Goal: Transaction & Acquisition: Purchase product/service

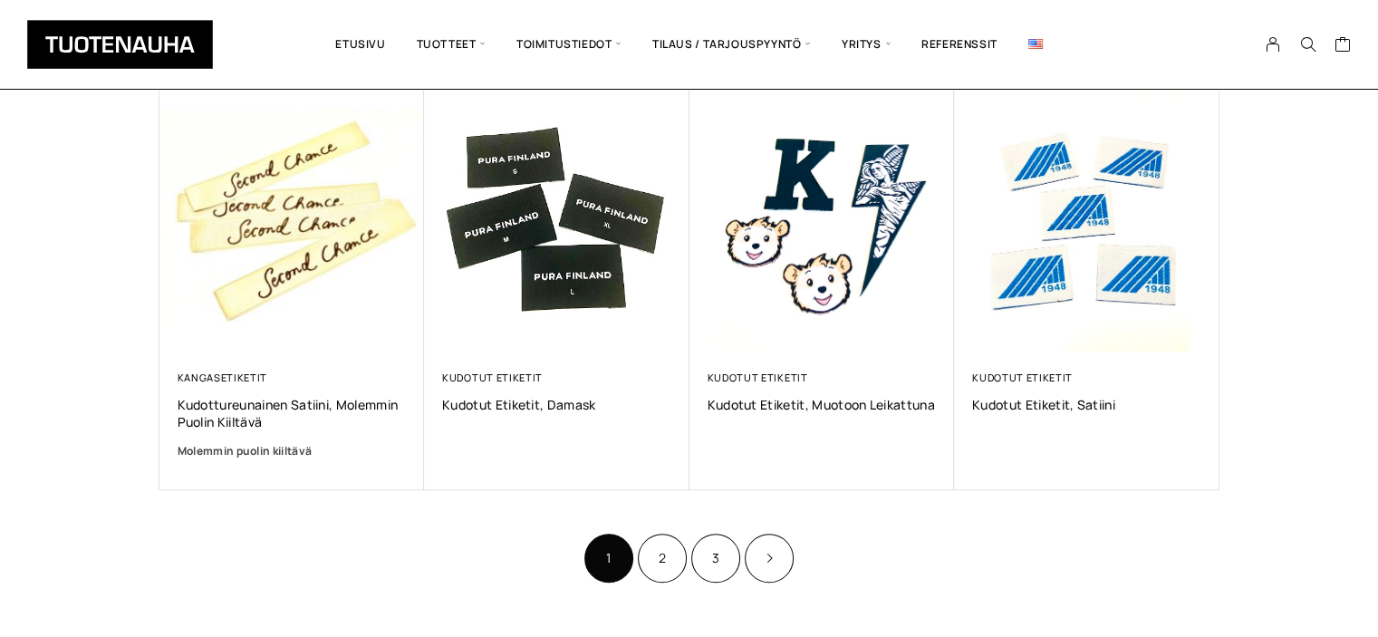
scroll to position [1079, 0]
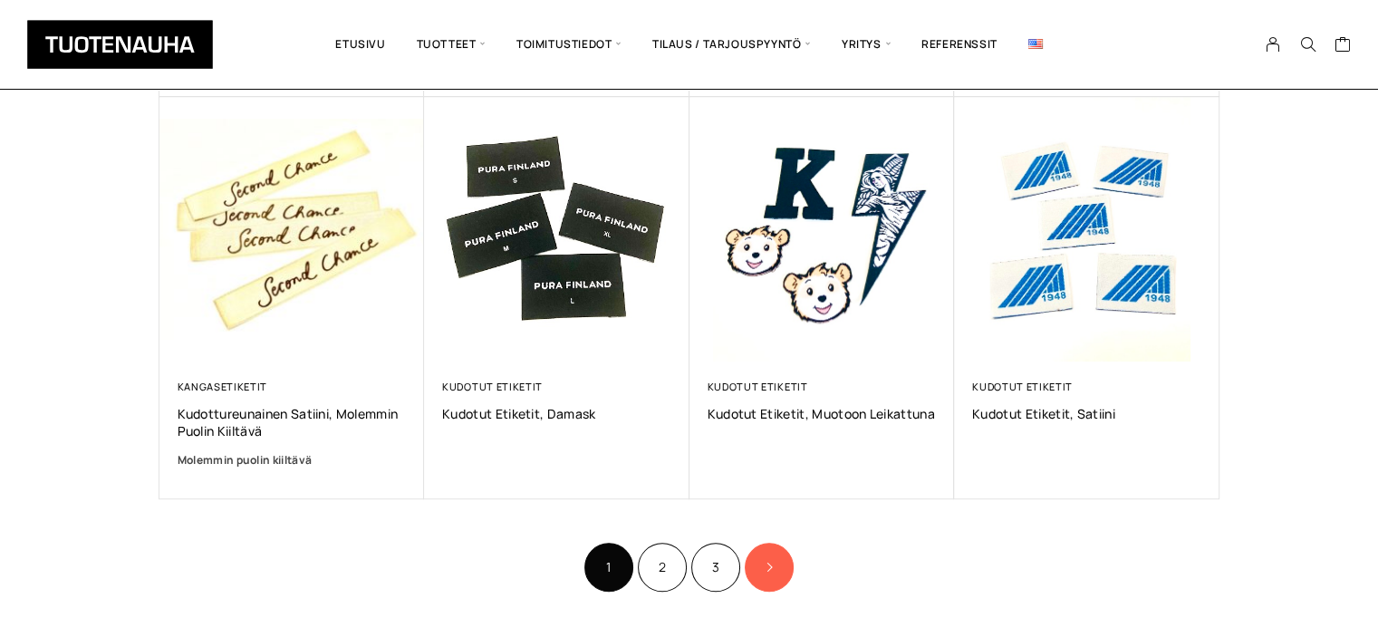
click at [757, 562] on link "Product Pagination" at bounding box center [769, 567] width 49 height 49
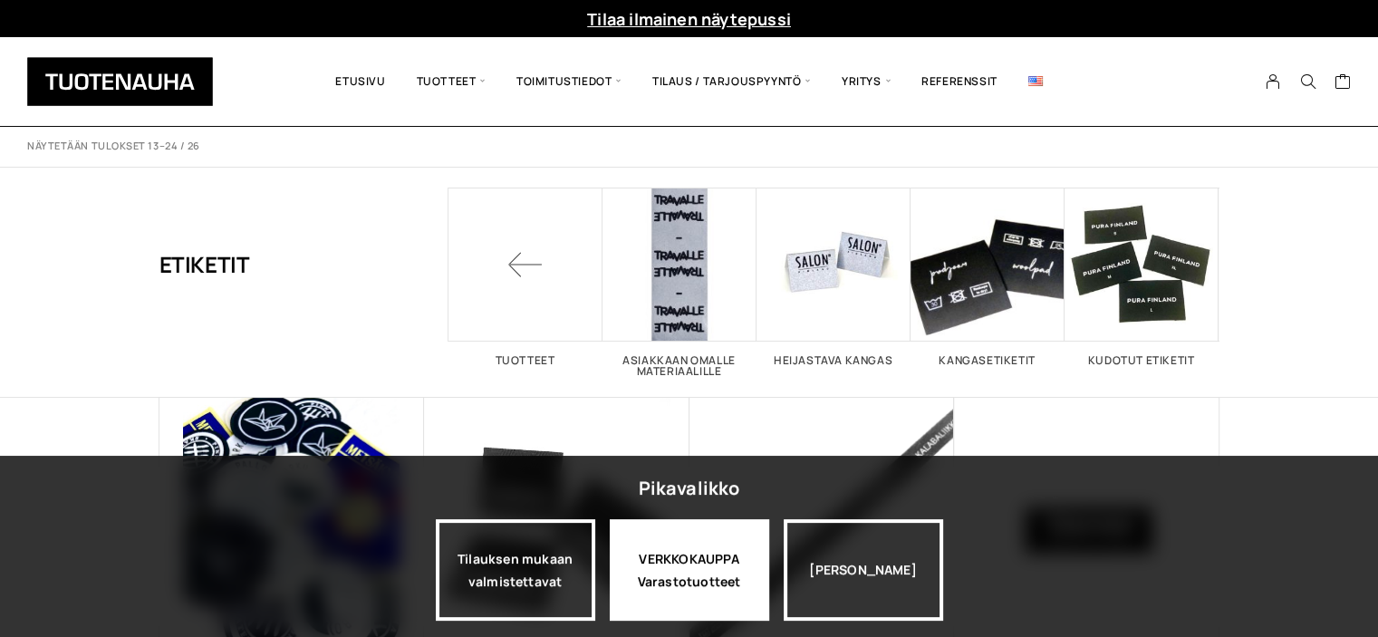
click at [673, 582] on div "VERKKOKAUPPA Varastotuotteet" at bounding box center [689, 569] width 159 height 101
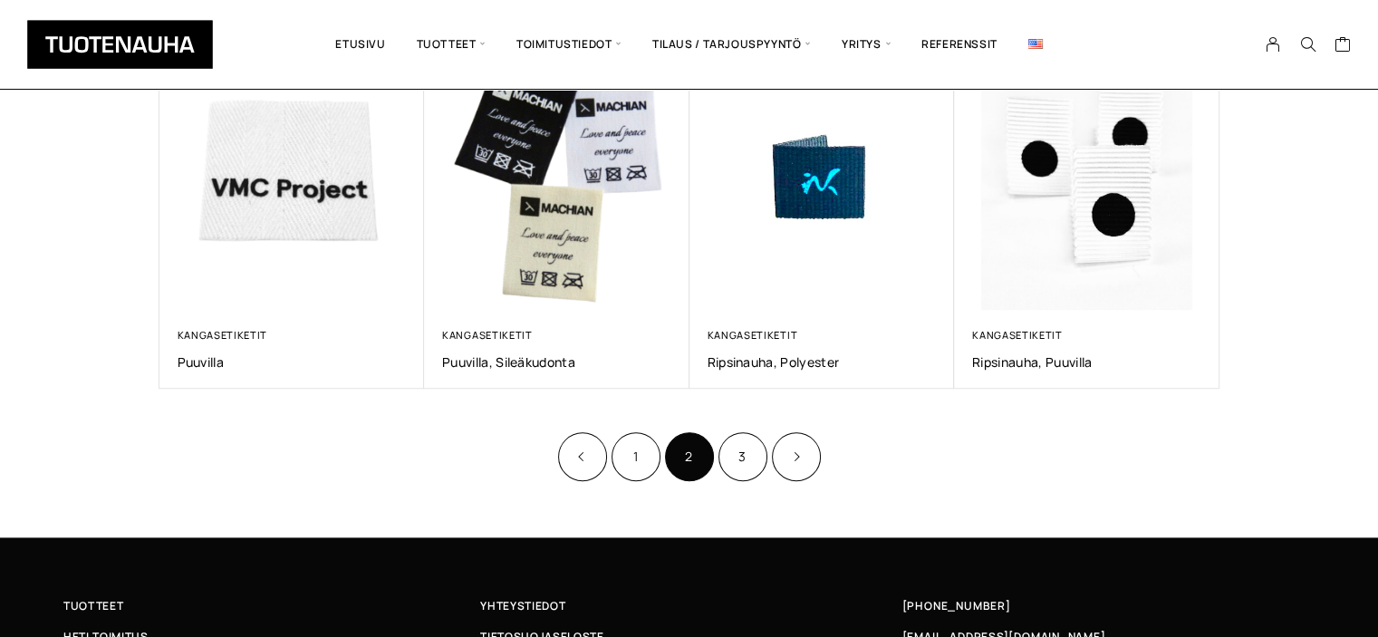
scroll to position [1102, 0]
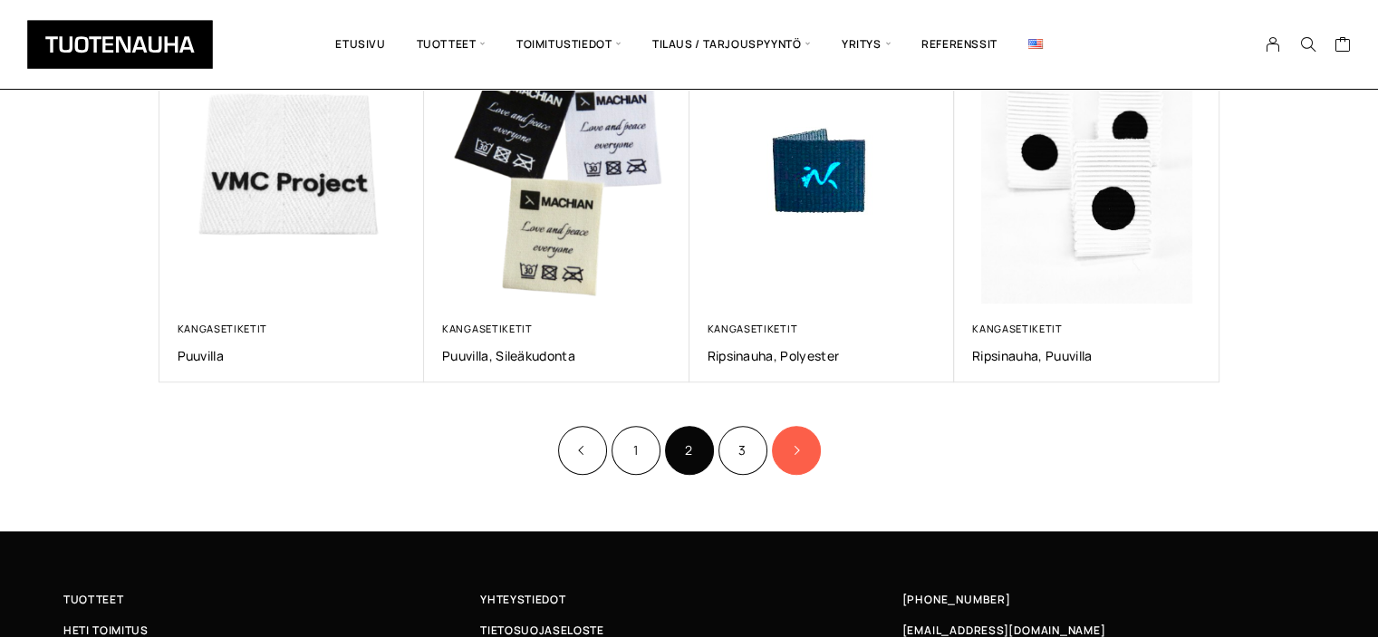
click at [791, 453] on icon "Product Pagination" at bounding box center [795, 450] width 9 height 11
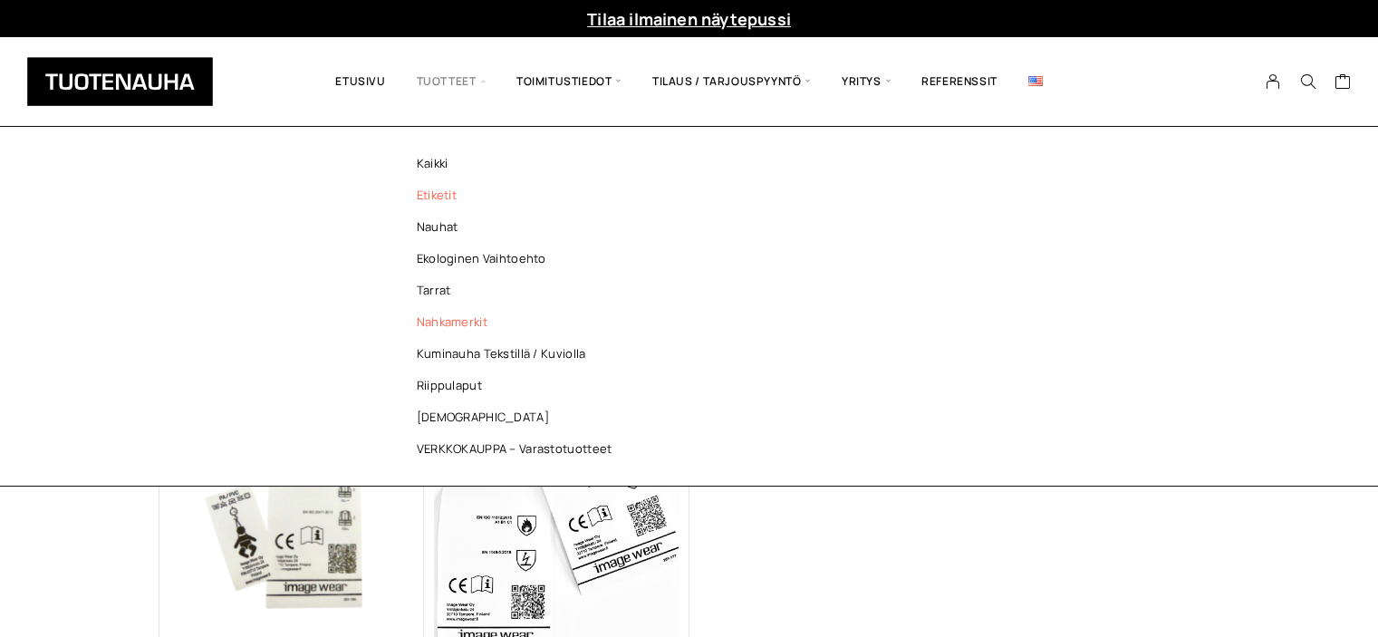
click at [435, 323] on link "Nahkamerkit" at bounding box center [519, 322] width 263 height 32
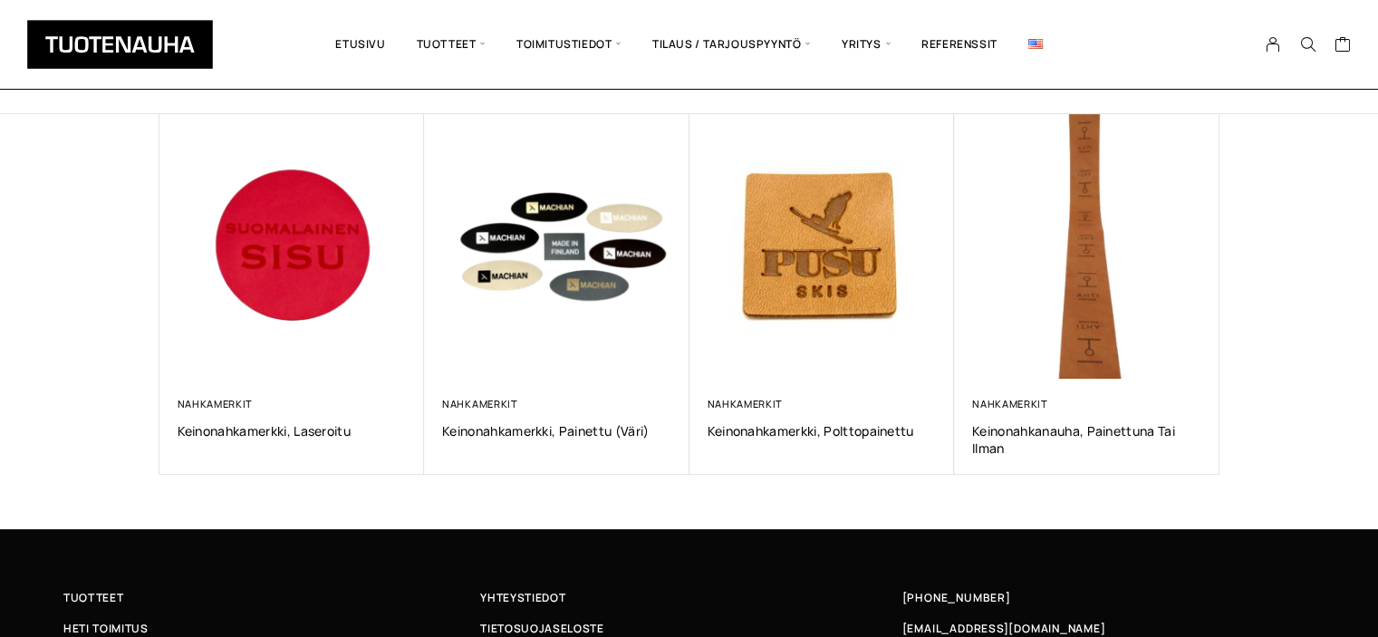
scroll to position [286, 0]
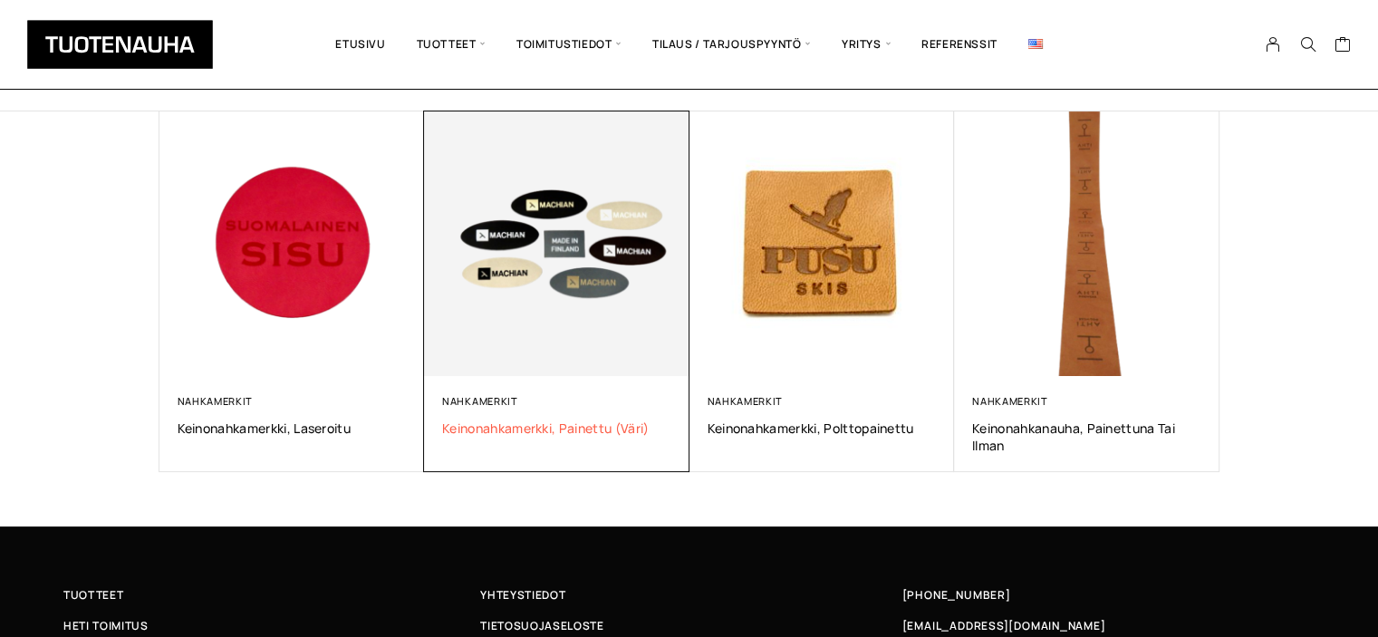
click at [506, 422] on span "Keinonahkamerkki, painettu (väri)" at bounding box center [556, 427] width 229 height 17
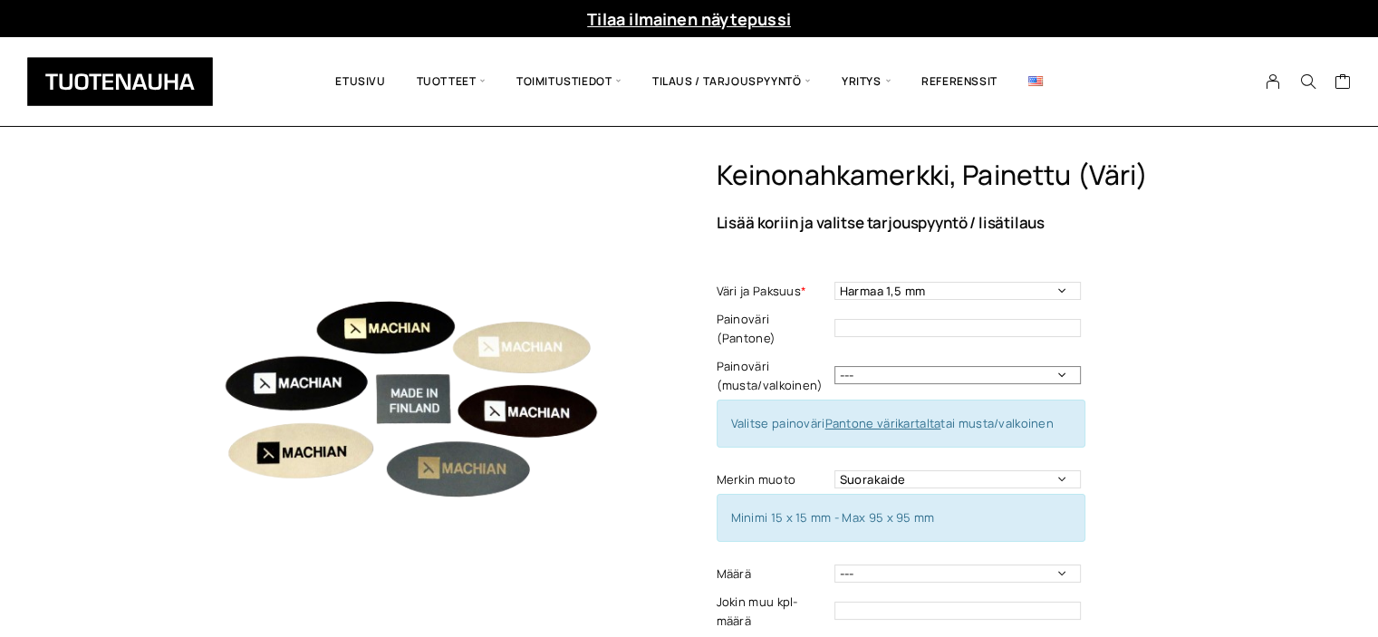
click at [1056, 366] on select "--- musta valkoinen" at bounding box center [957, 375] width 246 height 18
select select "musta"
click at [834, 366] on select "--- musta valkoinen" at bounding box center [957, 375] width 246 height 18
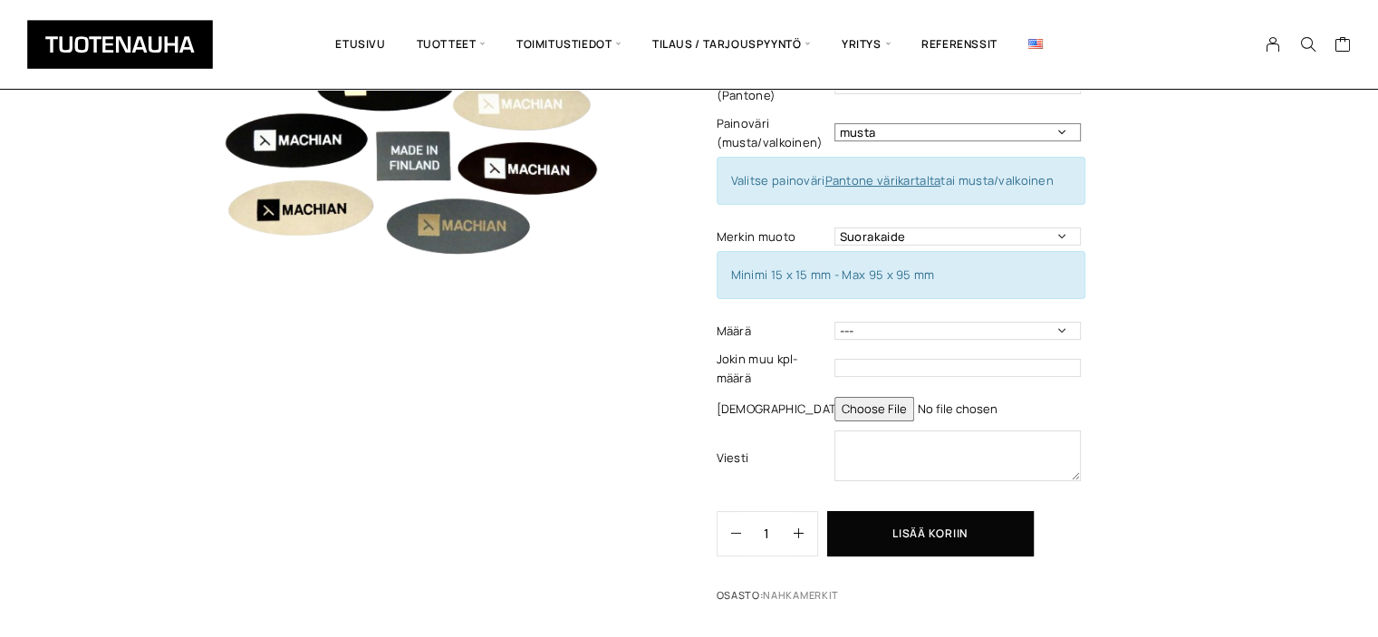
scroll to position [268, 0]
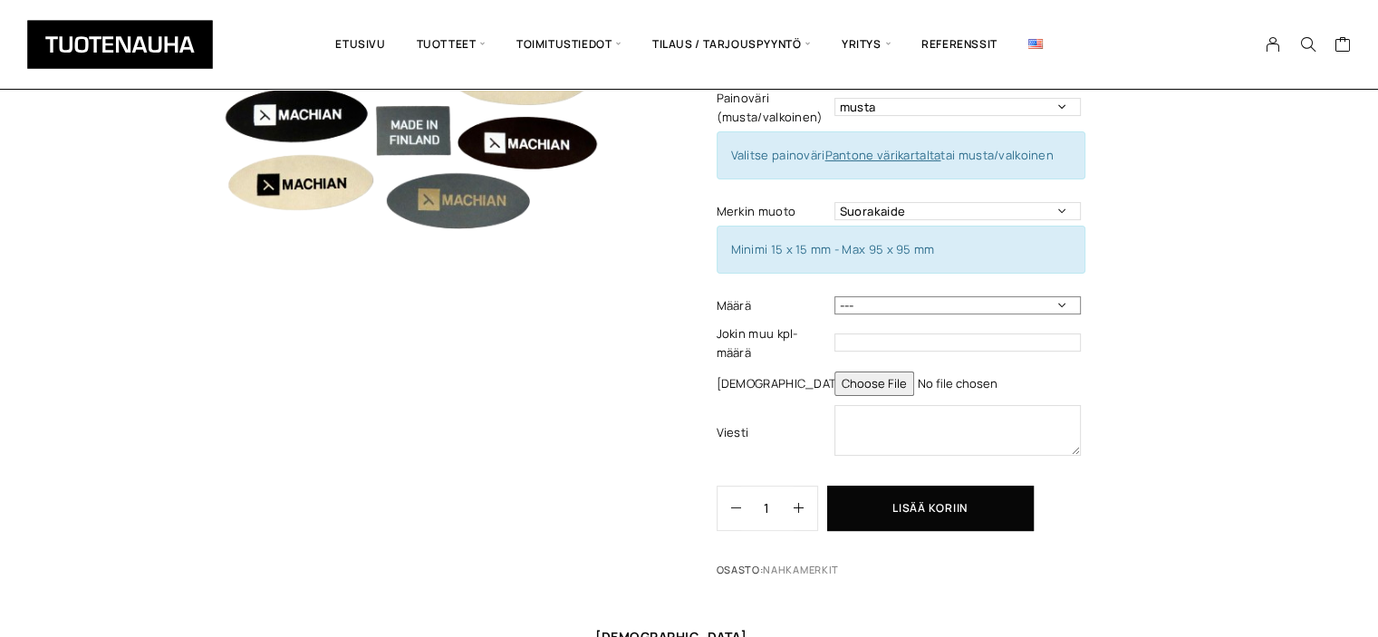
click at [870, 296] on select "50 kpl 100 kpl 200 kpl 300 kpl 400 kpl ---" at bounding box center [957, 305] width 246 height 18
select select "200 kpl"
click at [834, 296] on select "50 kpl 100 kpl 200 kpl 300 kpl 400 kpl ---" at bounding box center [957, 305] width 246 height 18
click at [906, 371] on input "file" at bounding box center [957, 383] width 246 height 24
click at [902, 371] on input "file" at bounding box center [957, 383] width 246 height 24
